Goal: Task Accomplishment & Management: Use online tool/utility

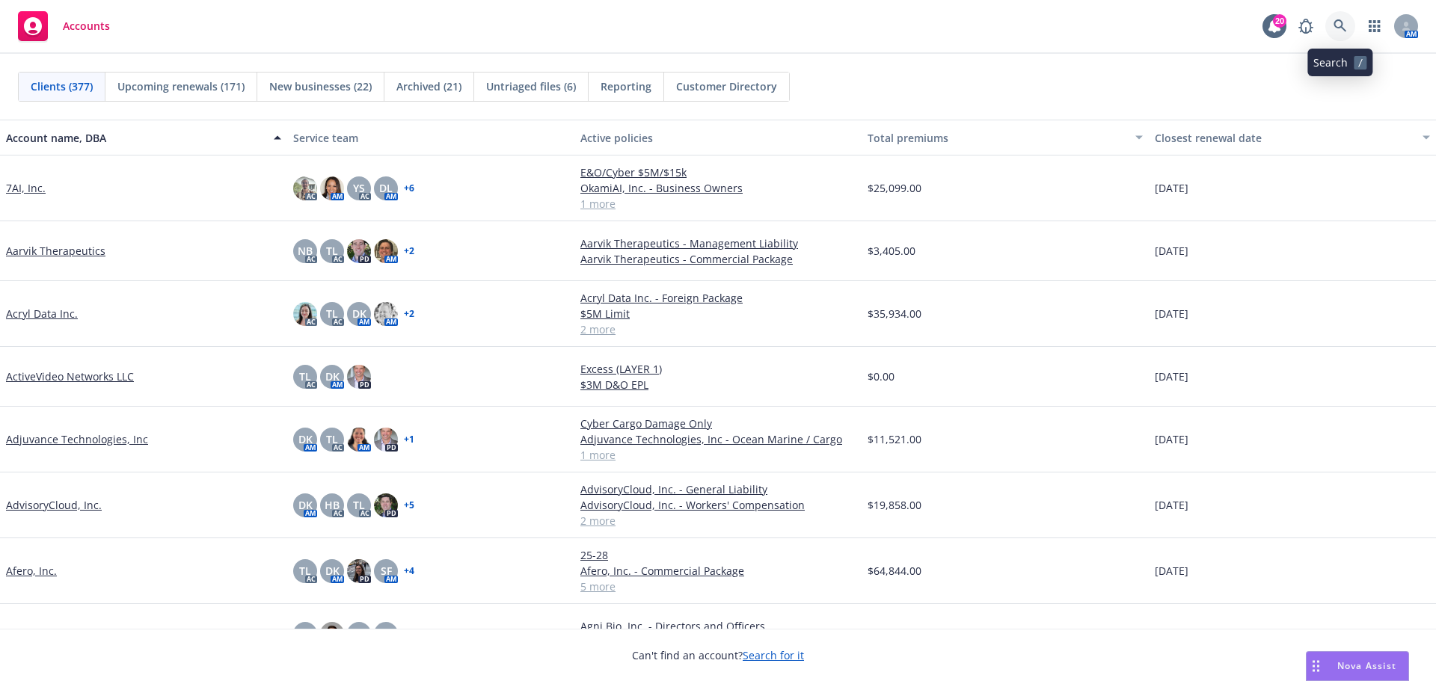
click at [1341, 28] on icon at bounding box center [1339, 25] width 13 height 13
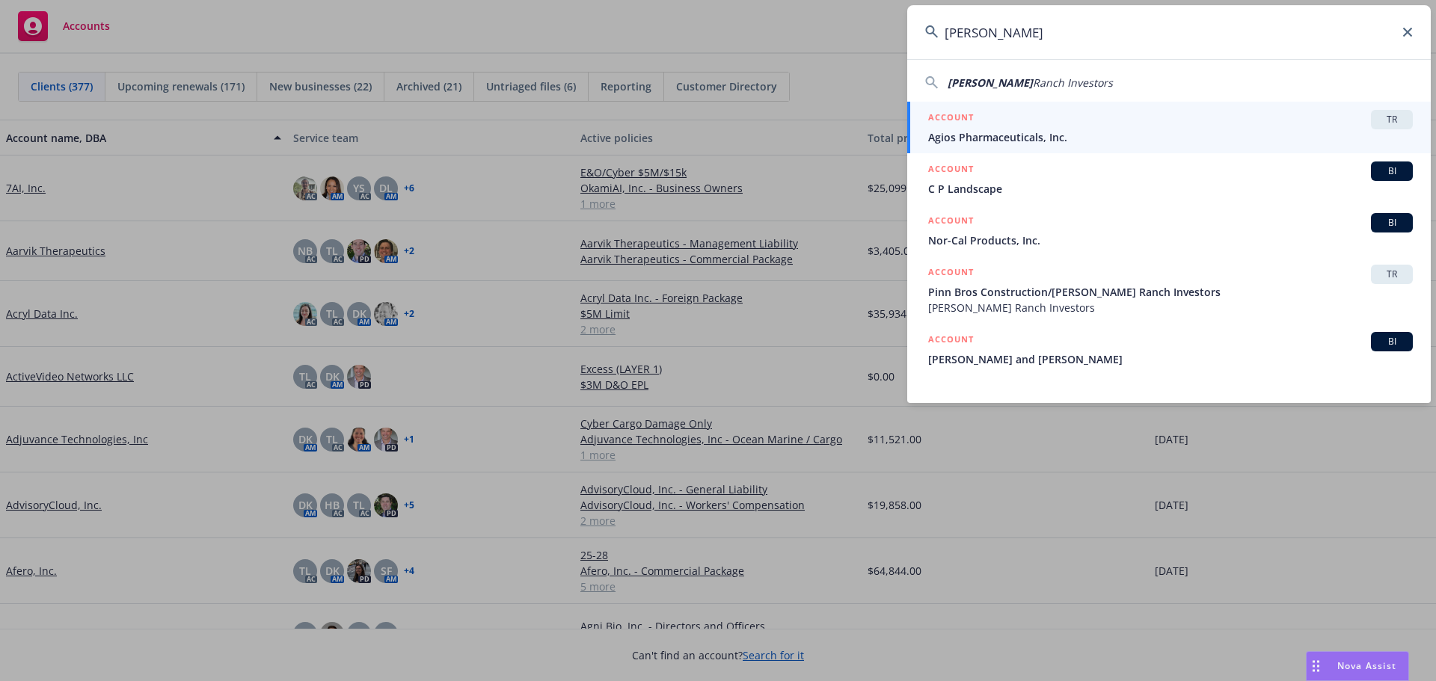
type input "[PERSON_NAME]"
click at [1410, 34] on icon at bounding box center [1407, 32] width 9 height 9
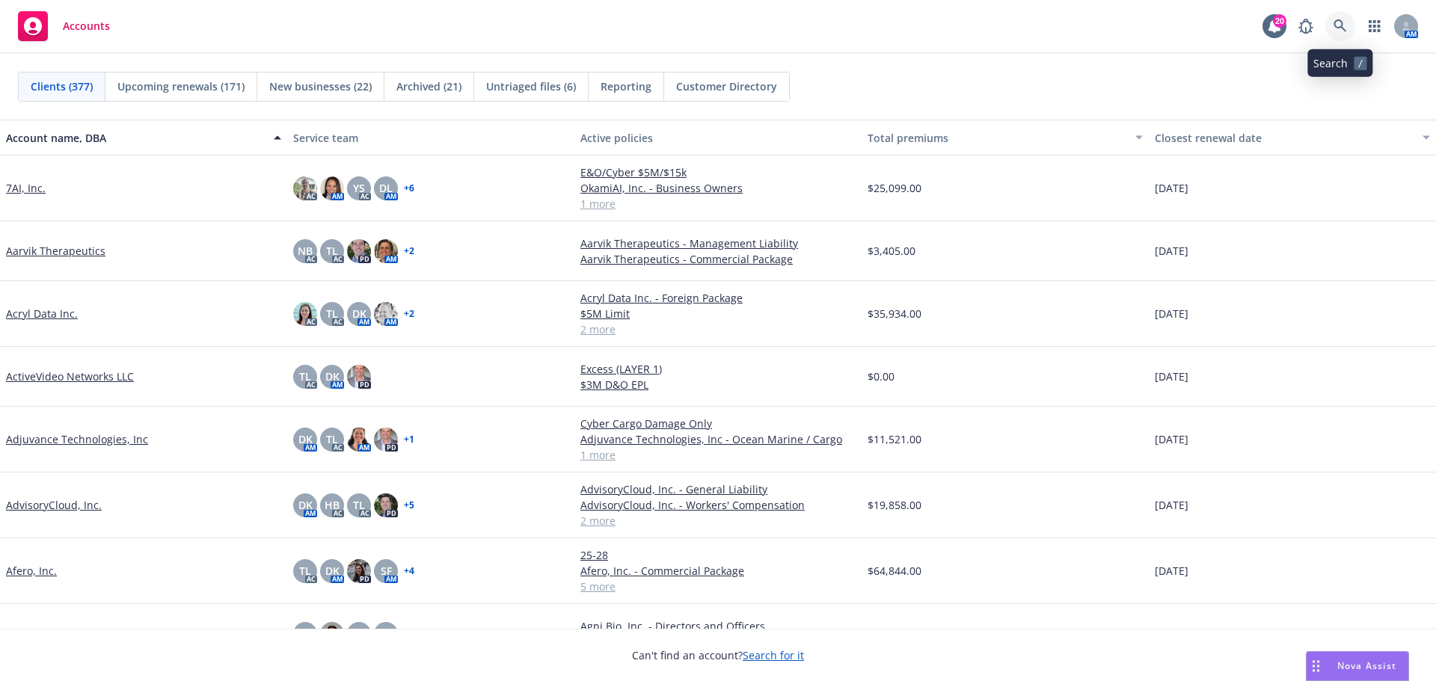
click at [1344, 26] on icon at bounding box center [1339, 25] width 13 height 13
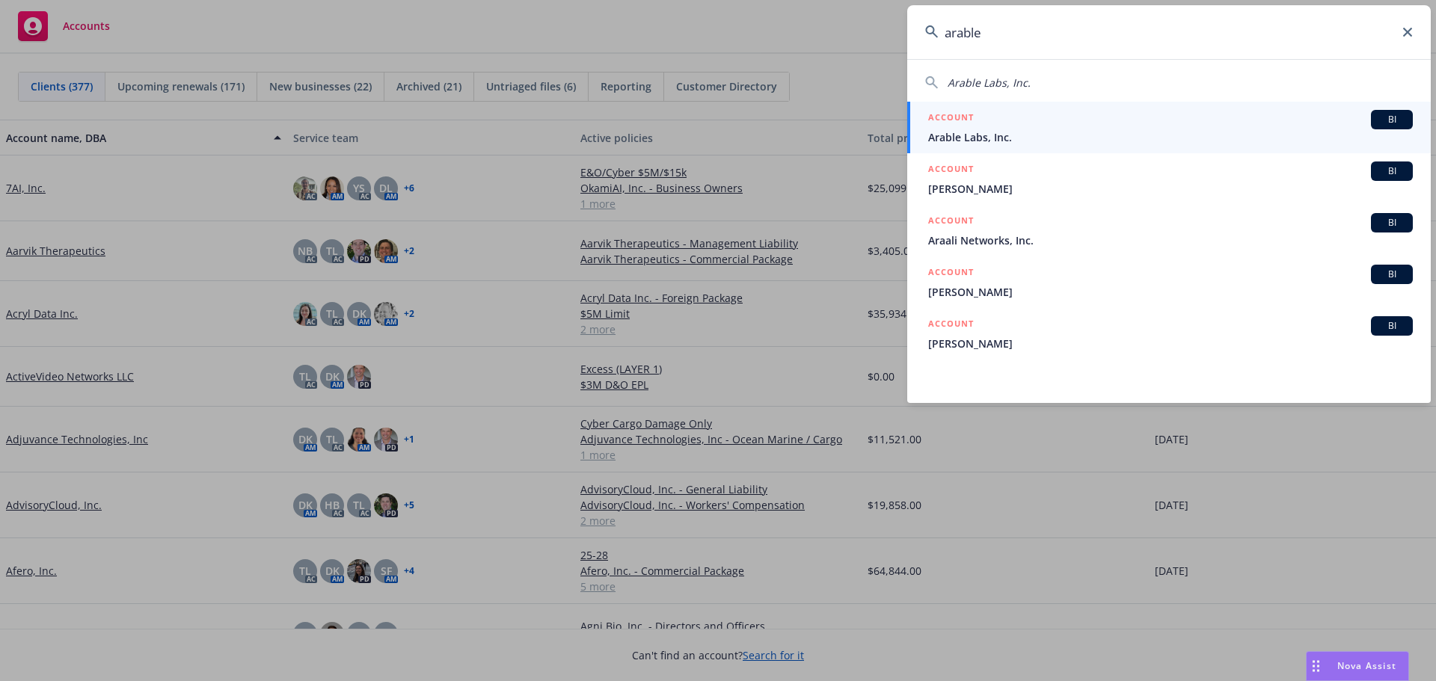
type input "arable"
drag, startPoint x: 979, startPoint y: 133, endPoint x: 995, endPoint y: 151, distance: 24.3
click at [980, 132] on span "Arable Labs, Inc." at bounding box center [1170, 137] width 485 height 16
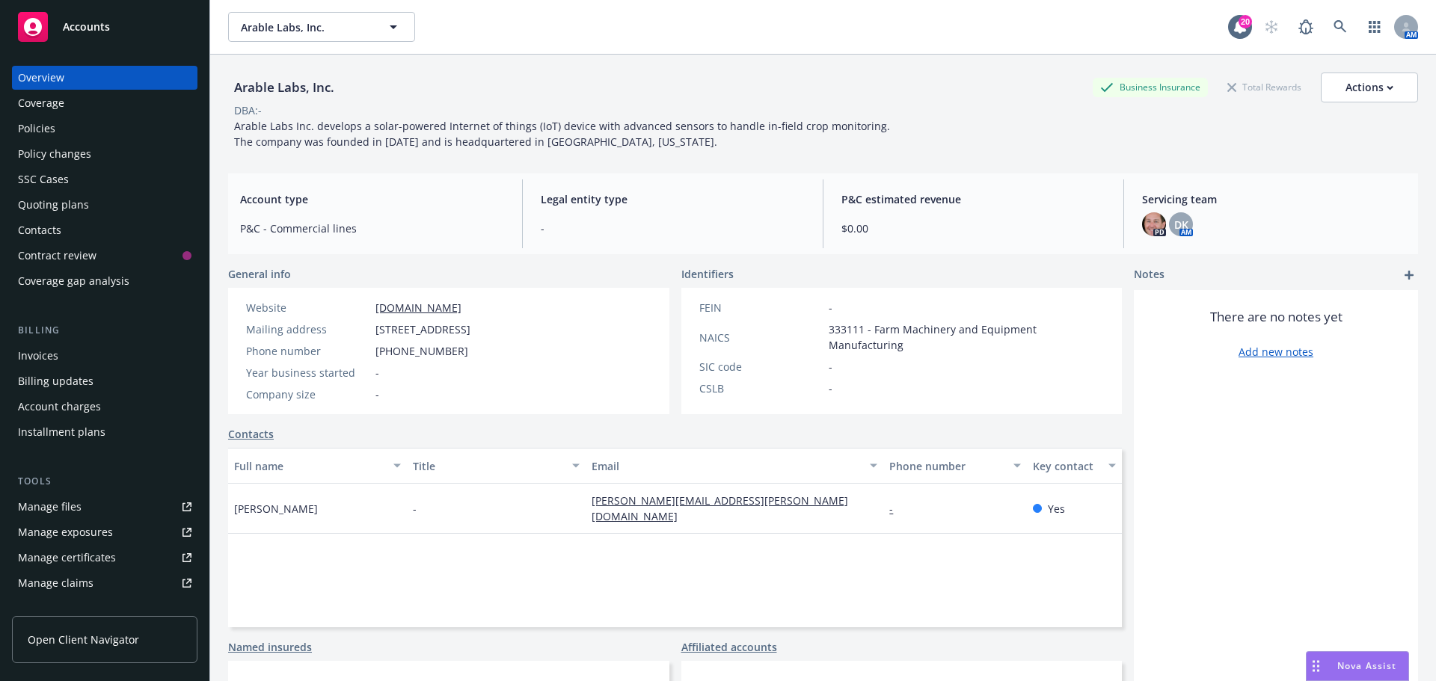
click at [54, 200] on div "Quoting plans" at bounding box center [53, 205] width 71 height 24
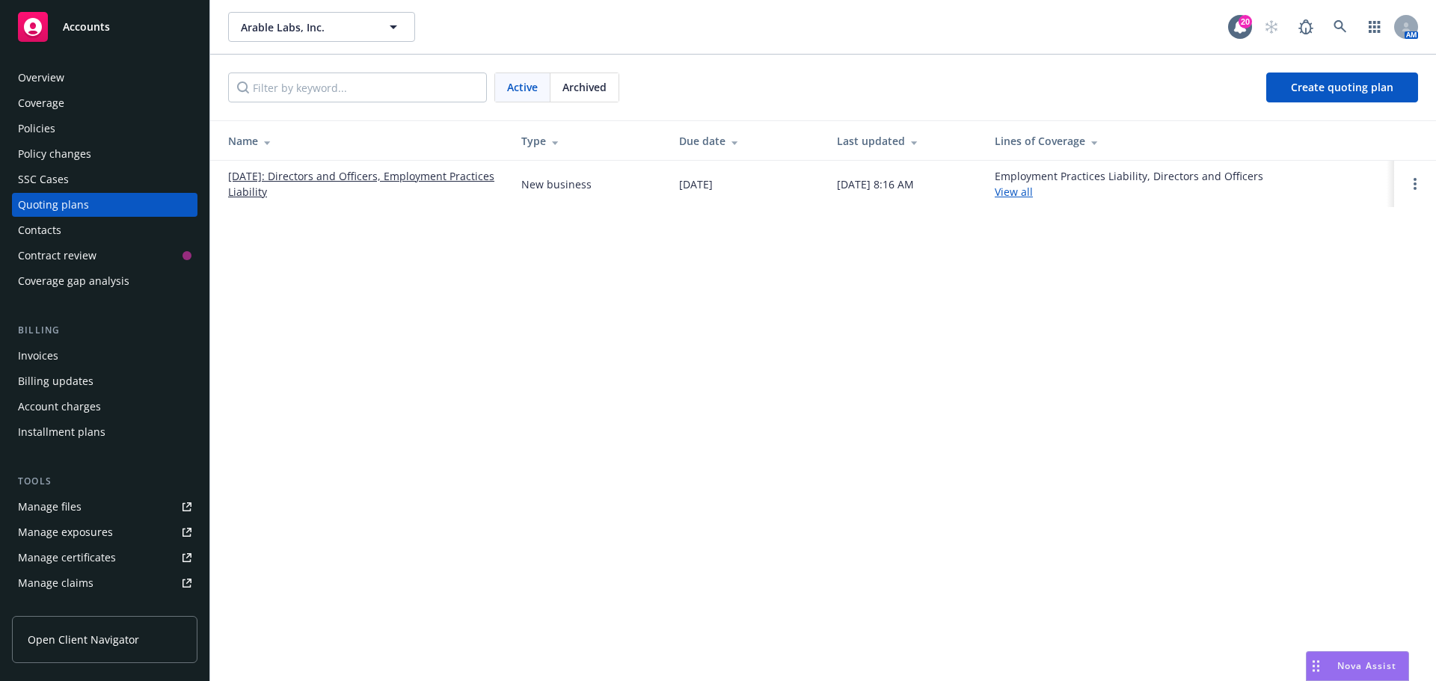
click at [267, 177] on link "[DATE]: Directors and Officers, Employment Practices Liability" at bounding box center [362, 183] width 269 height 31
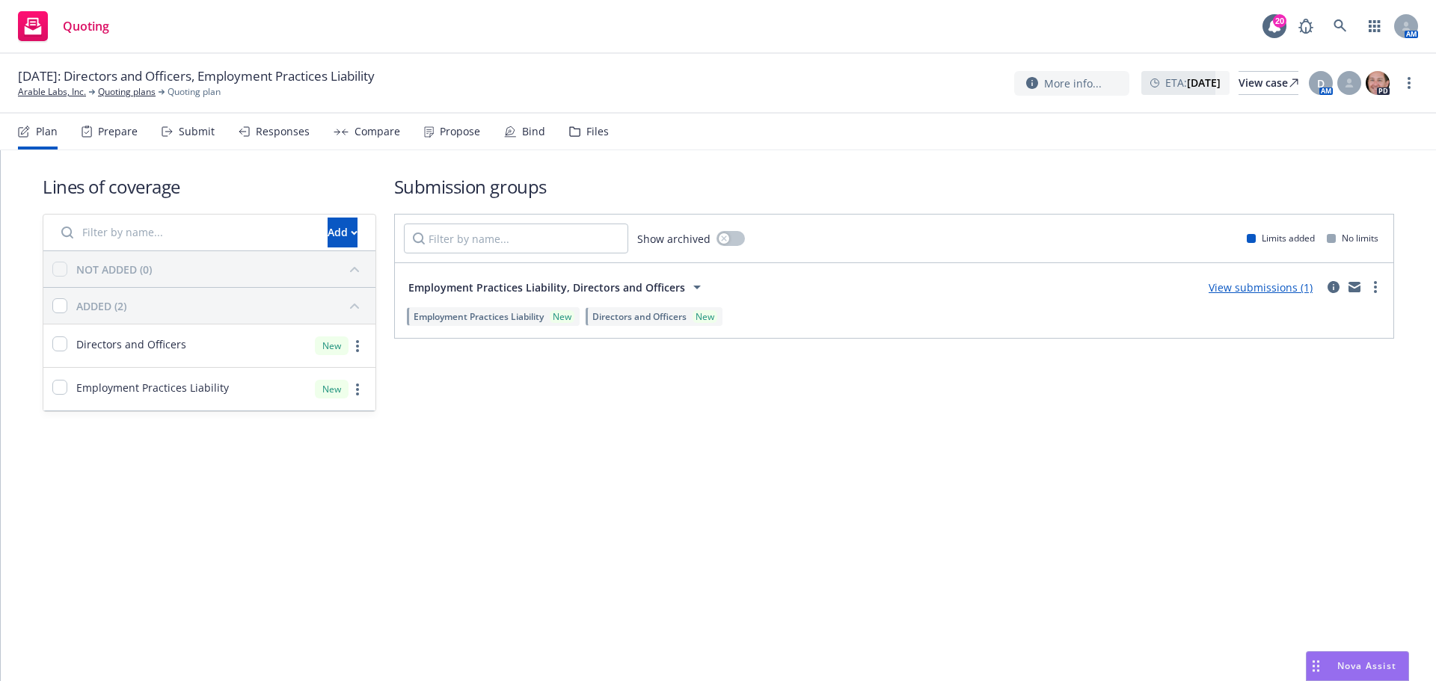
click at [597, 134] on div "Files" at bounding box center [597, 132] width 22 height 12
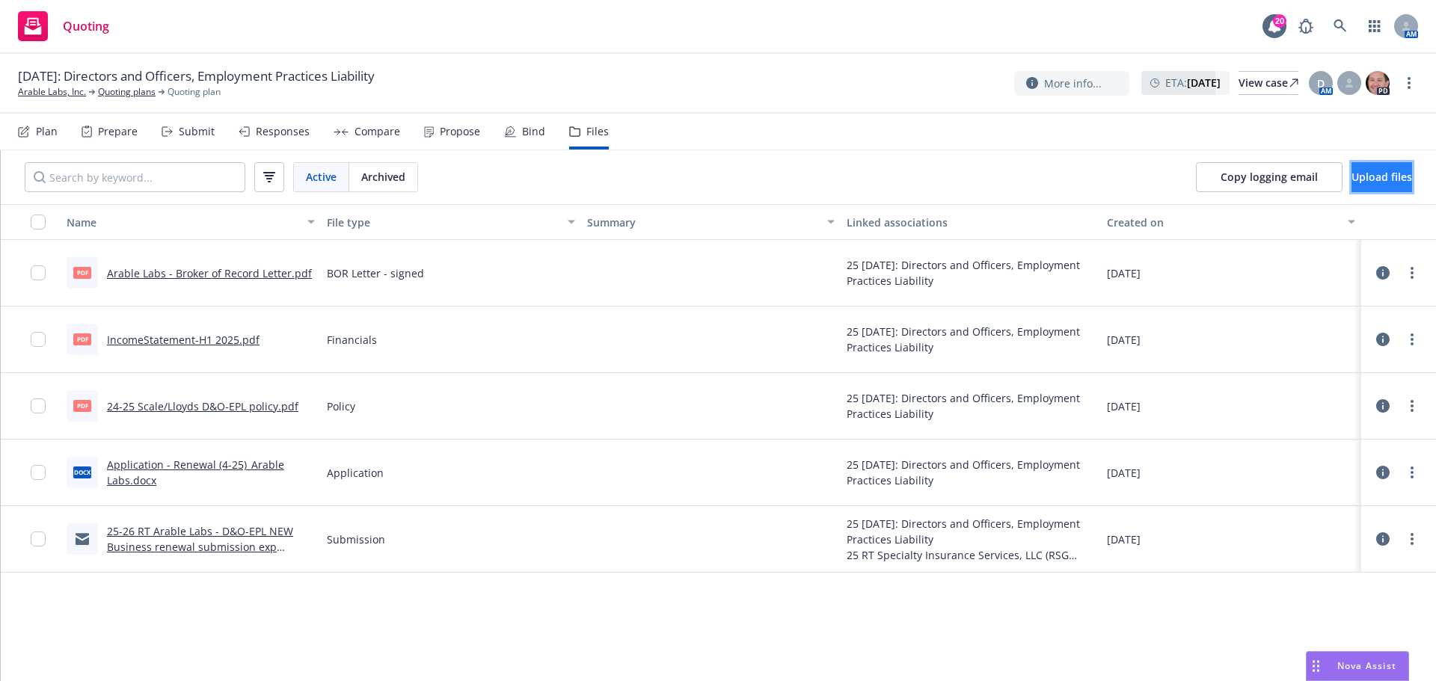
click at [1361, 179] on span "Upload files" at bounding box center [1381, 177] width 61 height 14
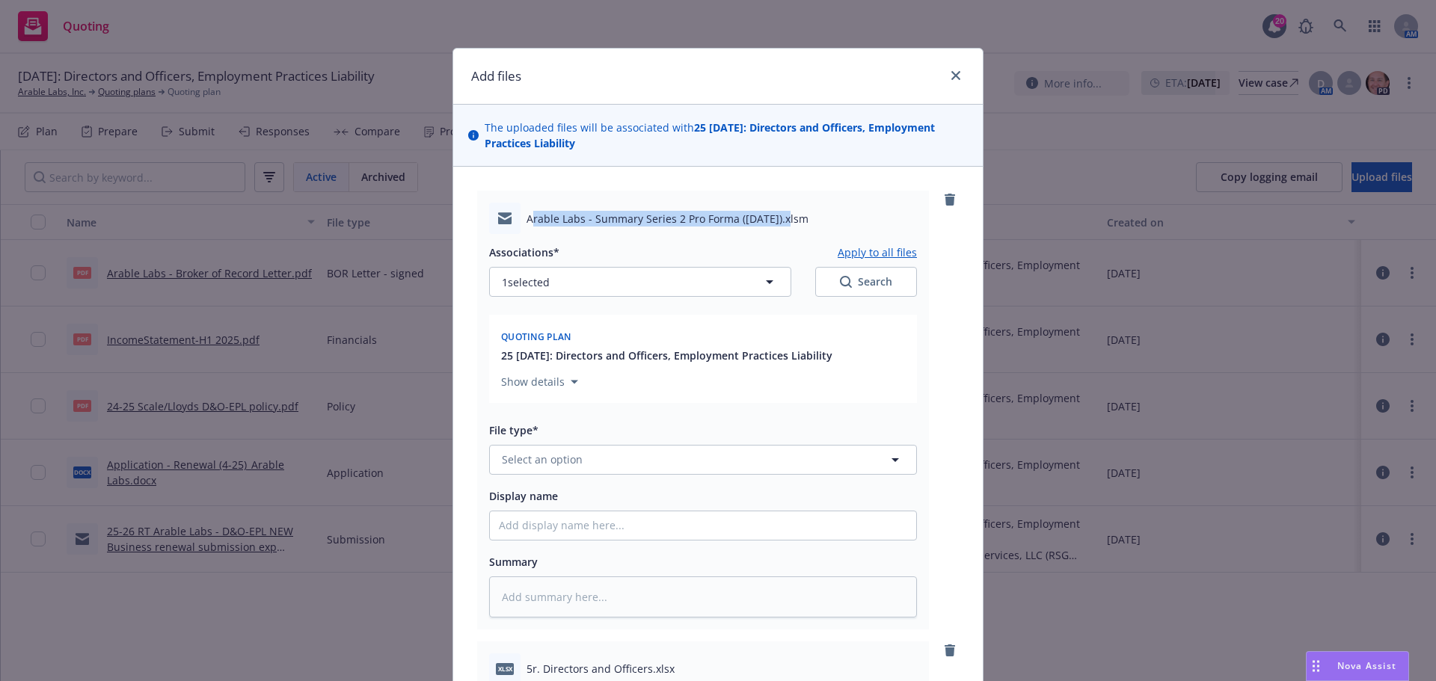
drag, startPoint x: 524, startPoint y: 215, endPoint x: 778, endPoint y: 206, distance: 254.4
click at [778, 206] on div "Arable Labs - Summary Series 2 Pro Forma ([DATE]).xlsm" at bounding box center [703, 218] width 428 height 31
copy span "rable Labs - Summary Series 2 Pro Forma ([DATE])"
click at [553, 464] on span "Select an option" at bounding box center [542, 460] width 81 height 16
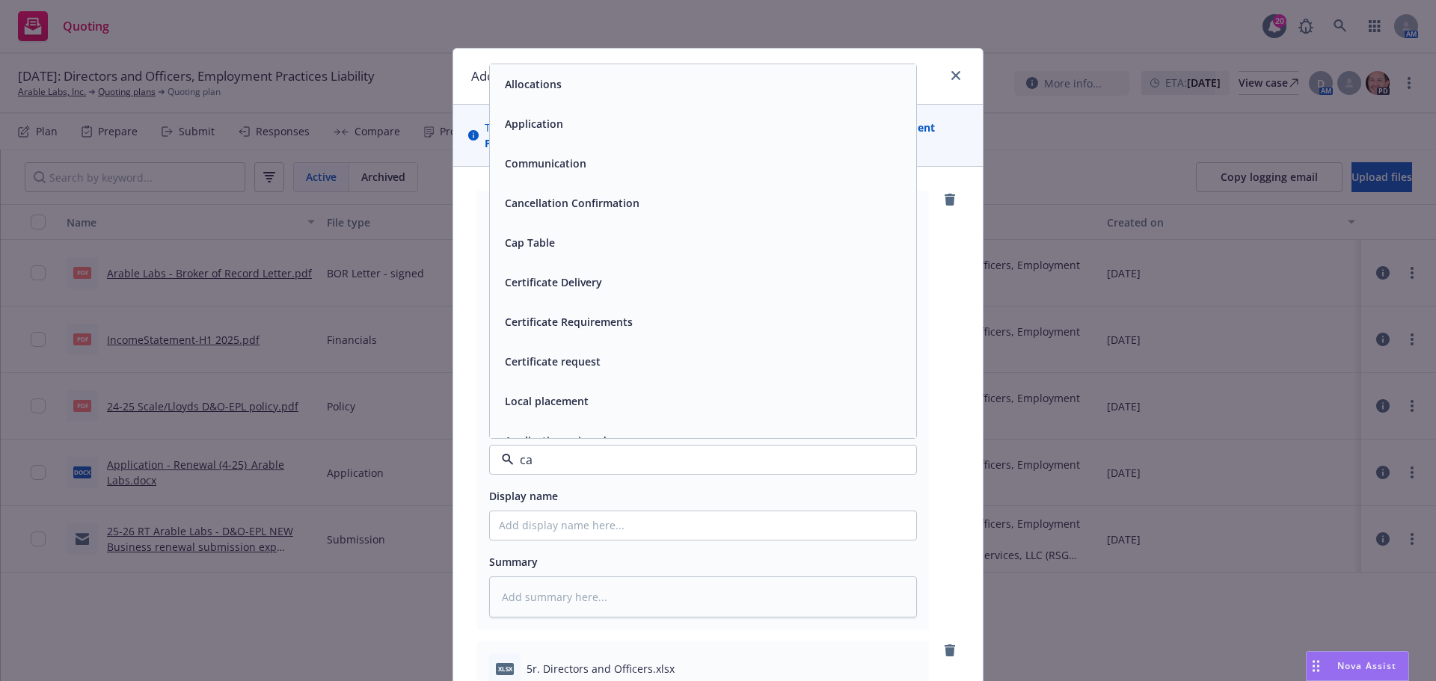
type input "cap"
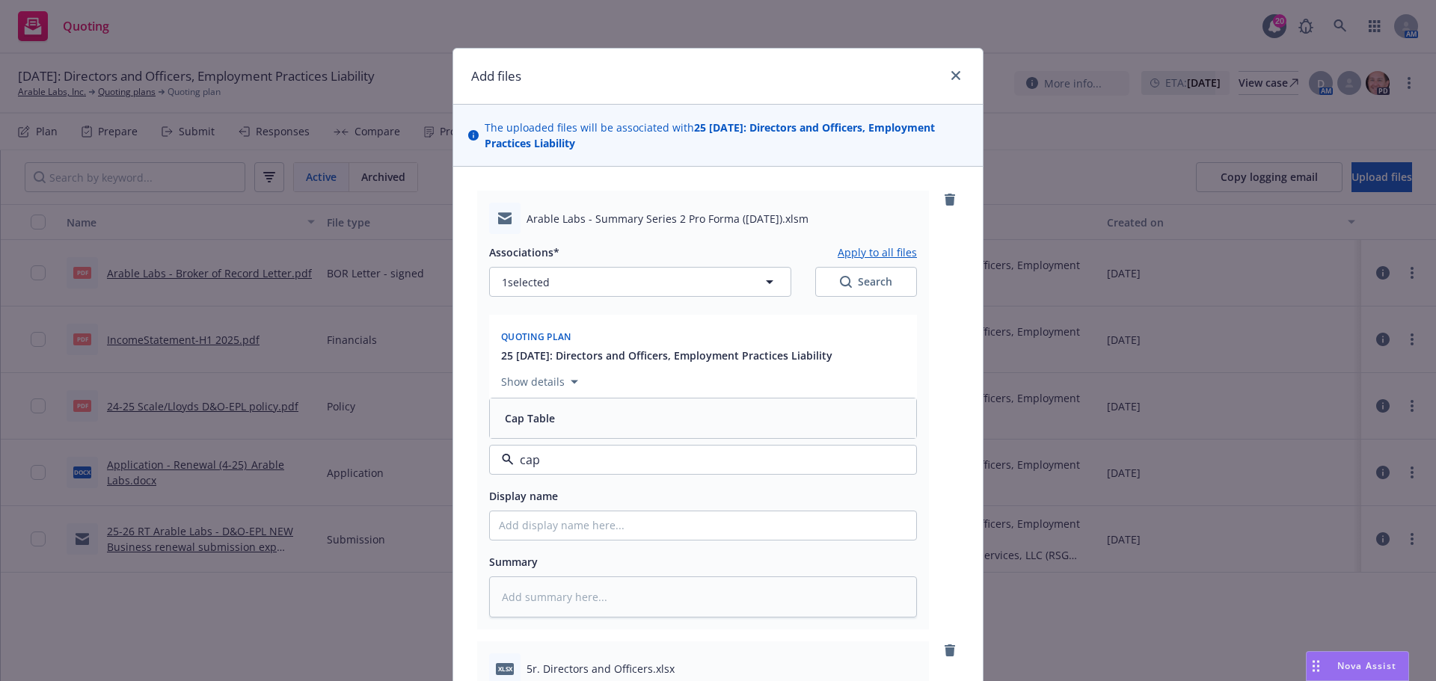
click at [547, 422] on span "Cap Table" at bounding box center [530, 419] width 50 height 16
click at [536, 526] on input "Display name" at bounding box center [703, 525] width 426 height 28
paste input "rable Labs - Summary Series 2 Pro Forma ([DATE])"
type textarea "x"
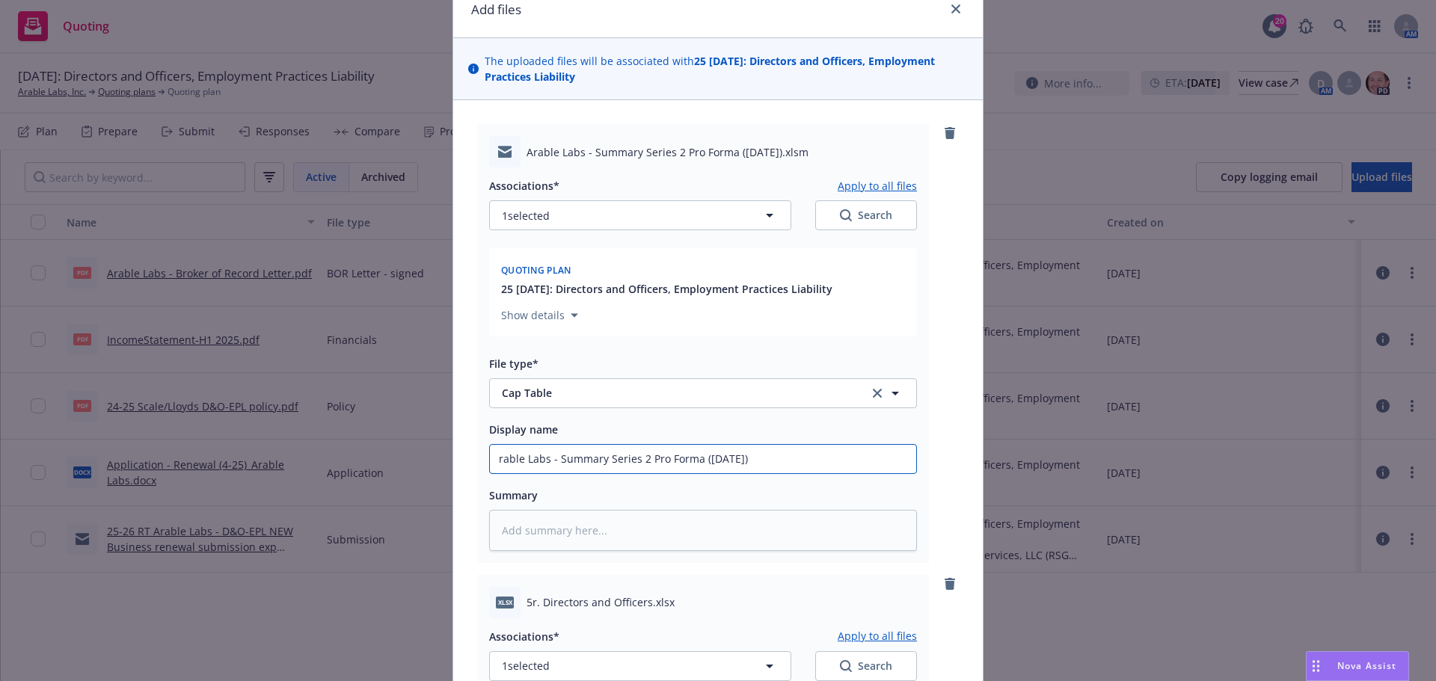
scroll to position [299, 0]
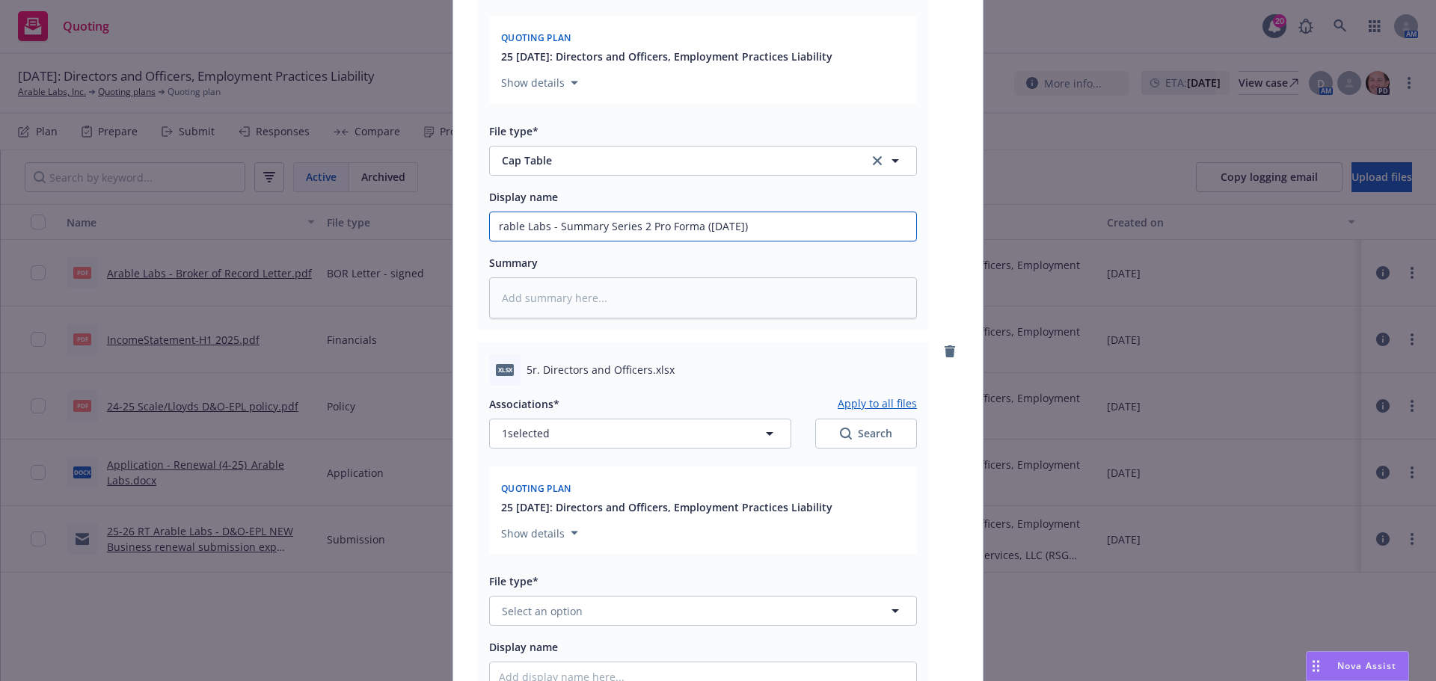
type input "rable Labs - Summary Series 2 Pro Forma ([DATE])"
drag, startPoint x: 536, startPoint y: 373, endPoint x: 642, endPoint y: 366, distance: 106.4
click at [642, 366] on span "5r. Directors and Officers.xlsx" at bounding box center [600, 370] width 148 height 16
copy span "Directors and Officers"
click at [537, 601] on button "Select an option" at bounding box center [703, 611] width 428 height 30
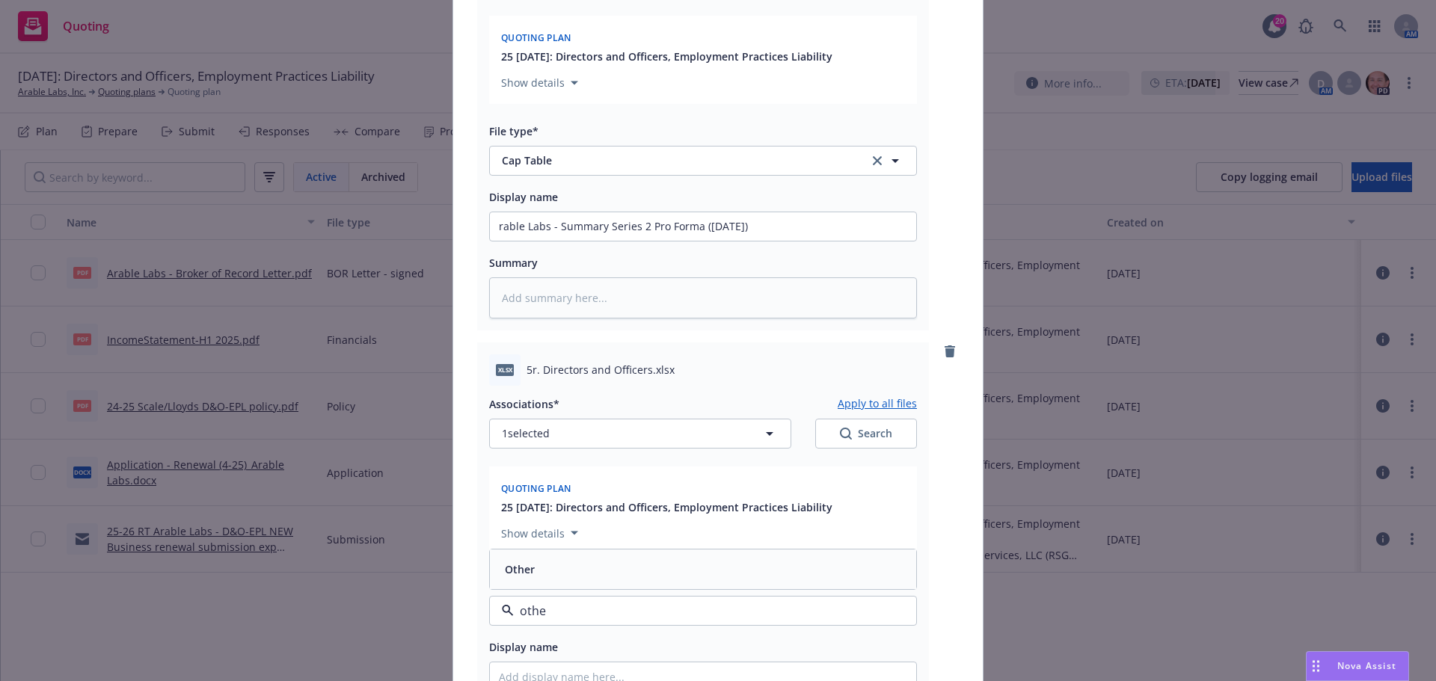
type input "other"
click at [572, 574] on div "Other" at bounding box center [703, 570] width 408 height 22
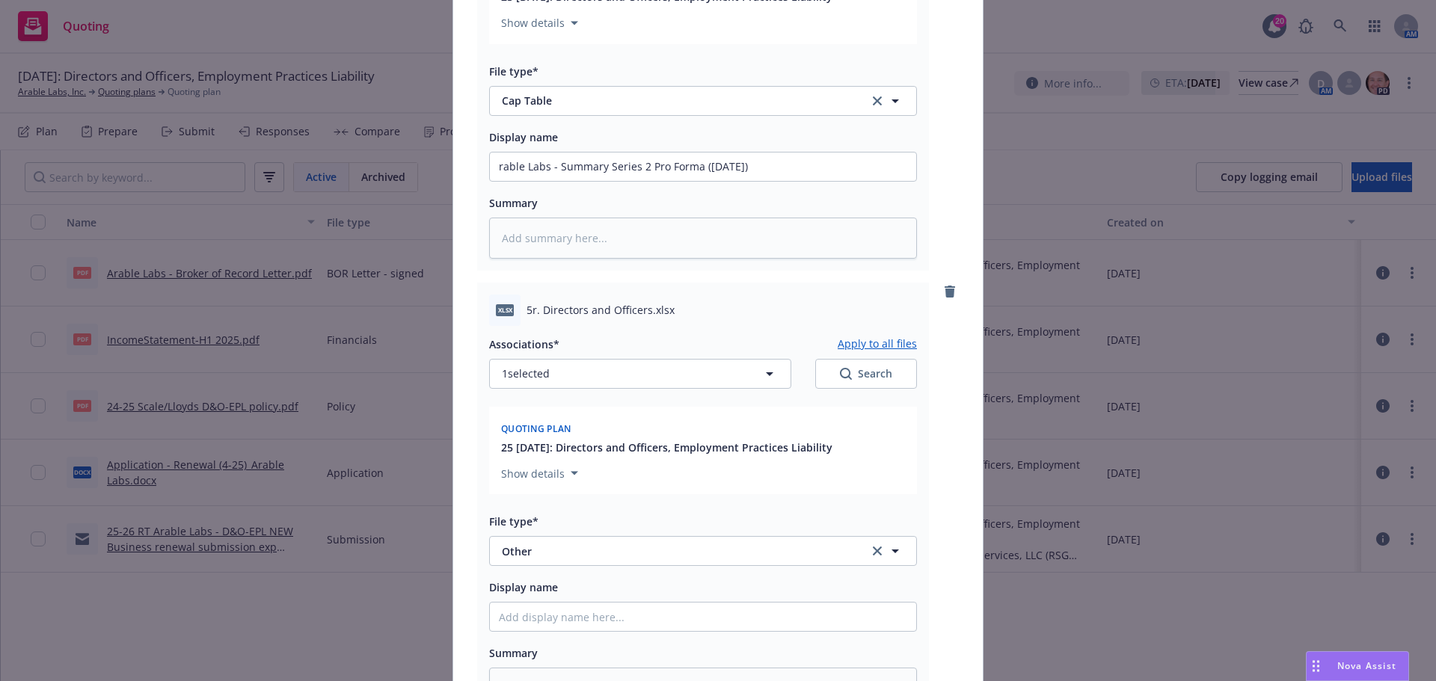
scroll to position [523, 0]
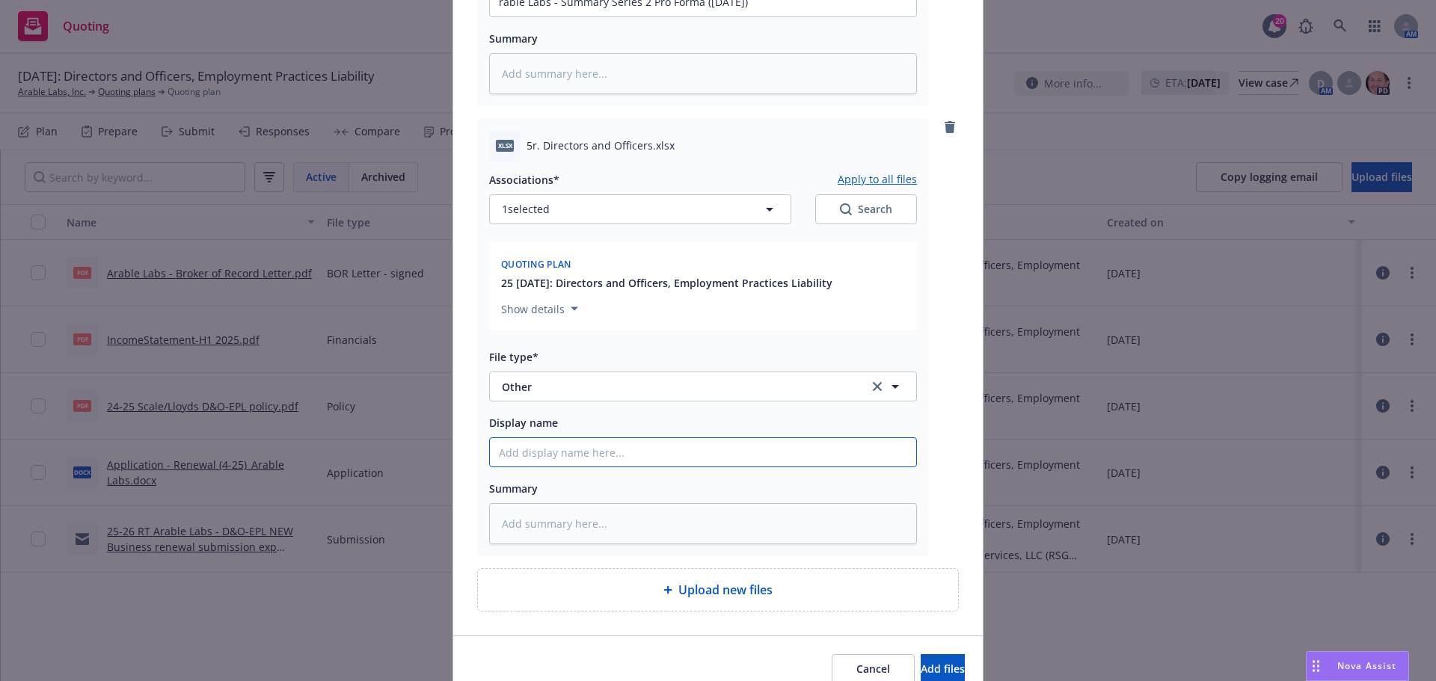
click at [588, 16] on input "Display name" at bounding box center [703, 2] width 426 height 28
paste input "Directors and Officers"
type textarea "x"
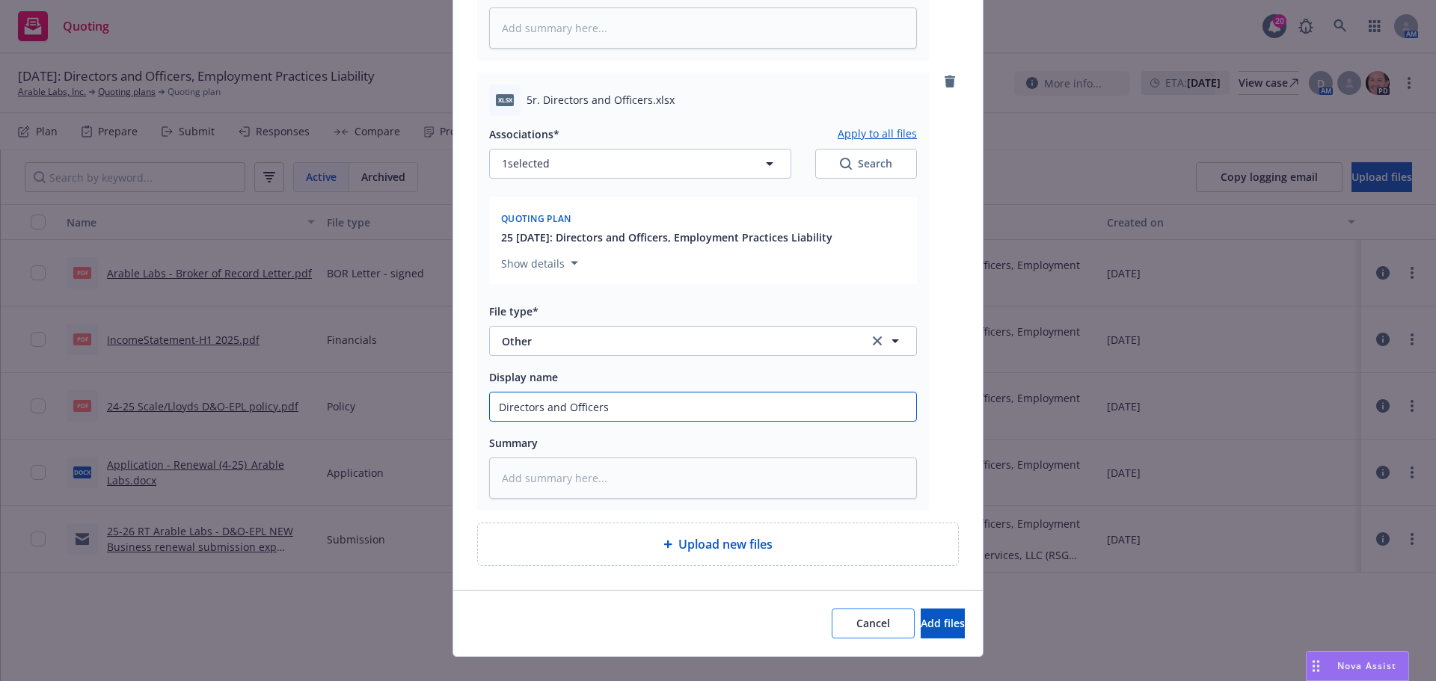
scroll to position [593, 0]
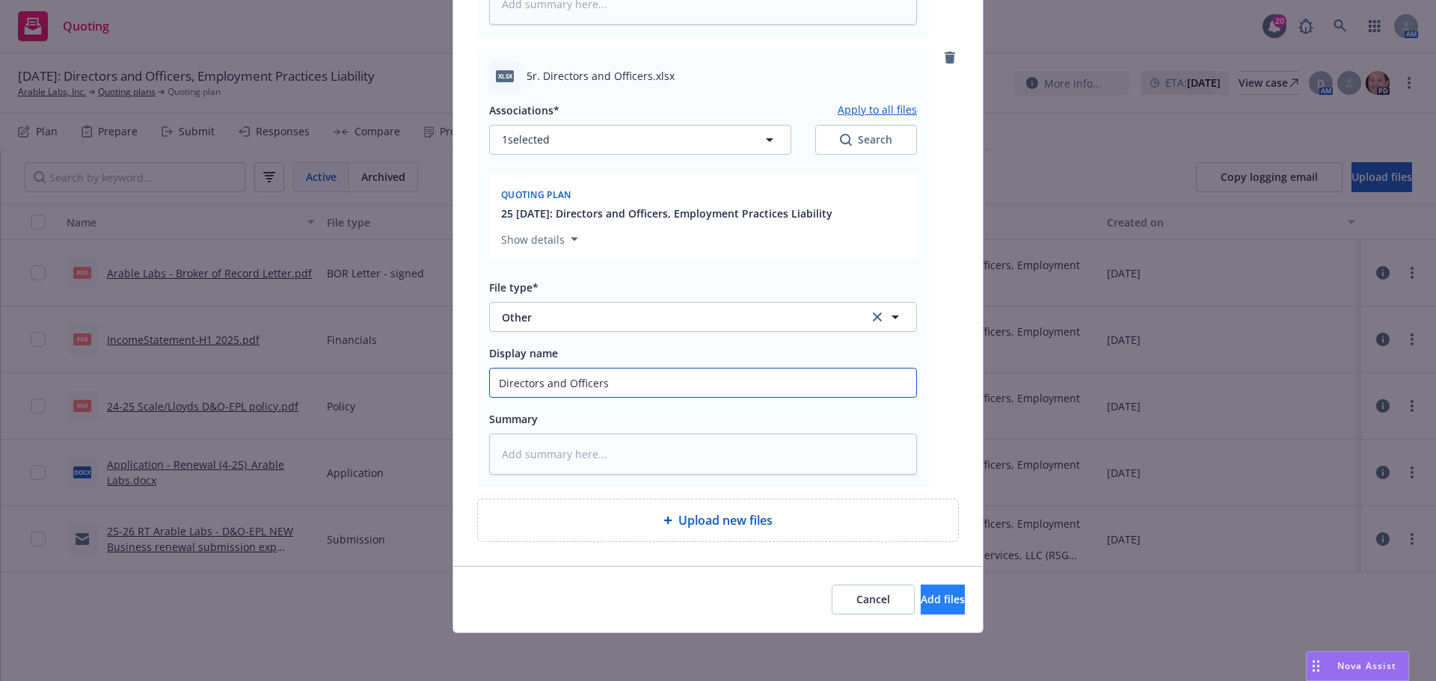
type input "Directors and Officers"
drag, startPoint x: 920, startPoint y: 603, endPoint x: 905, endPoint y: 616, distance: 20.1
click at [920, 603] on span "Add files" at bounding box center [942, 599] width 44 height 14
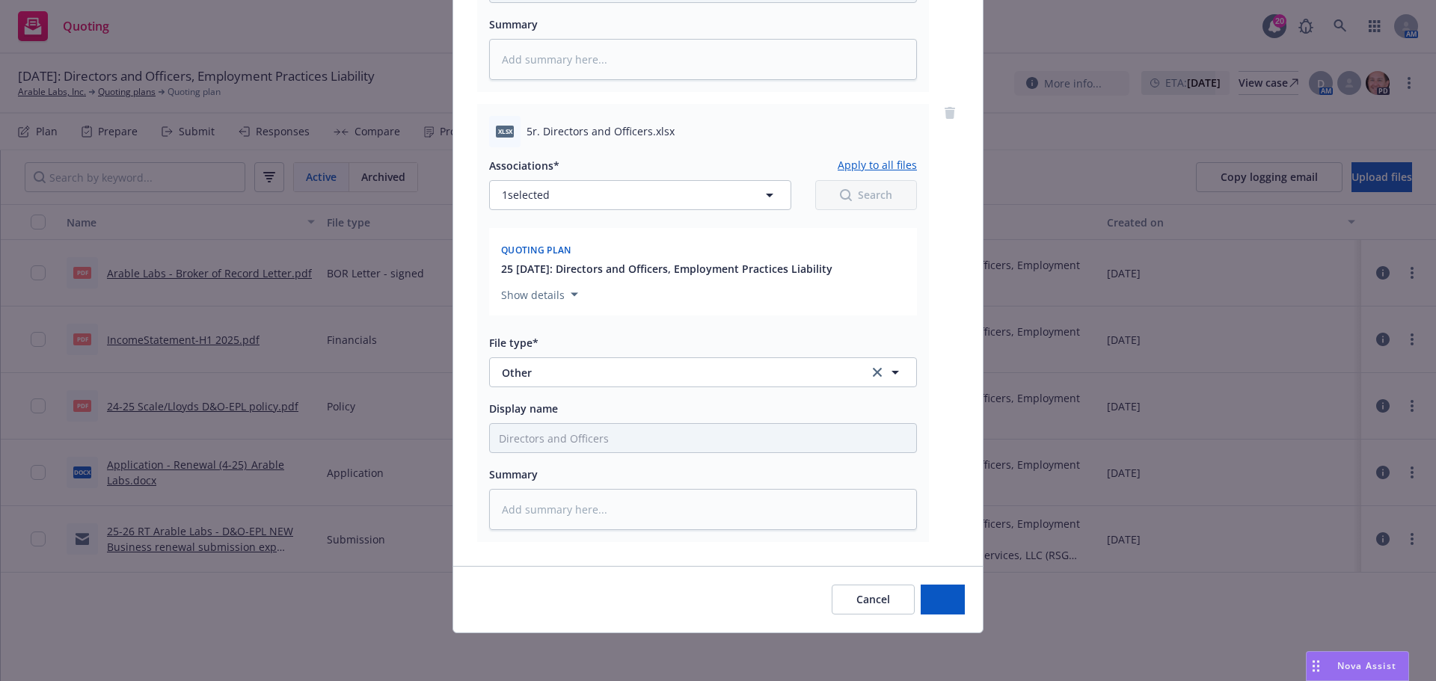
scroll to position [538, 0]
type textarea "x"
